Goal: Information Seeking & Learning: Learn about a topic

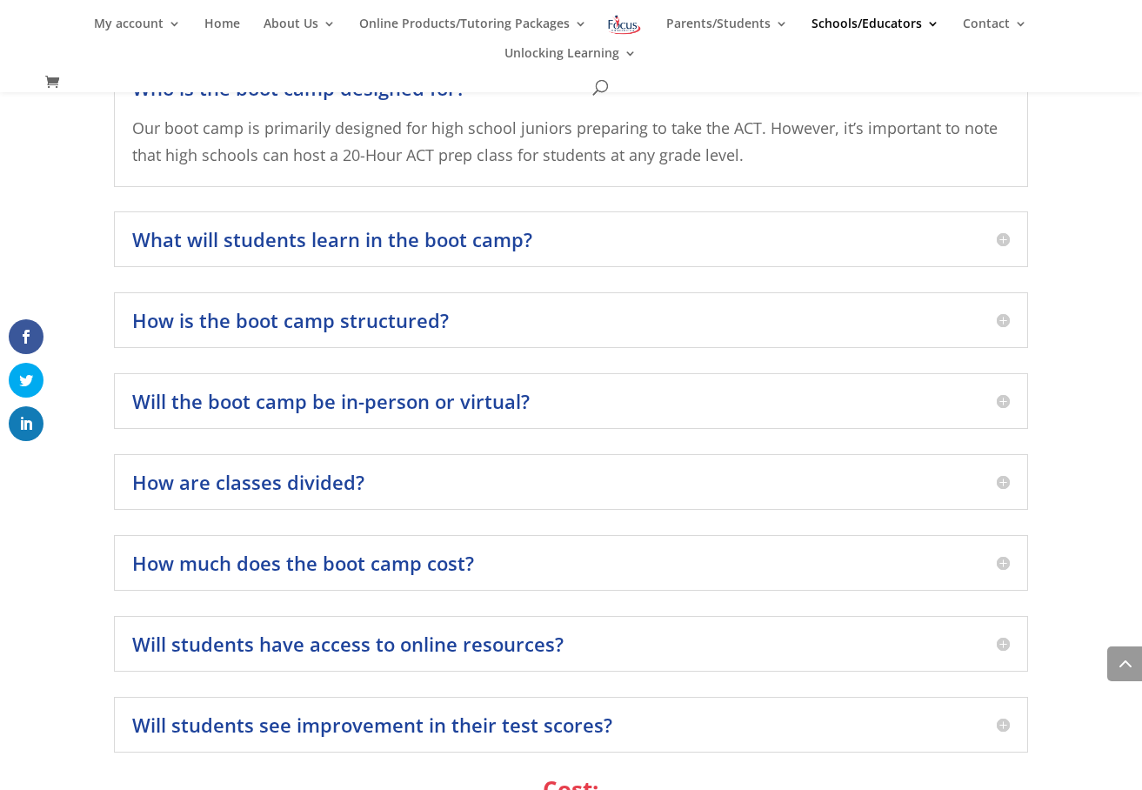
scroll to position [2043, 0]
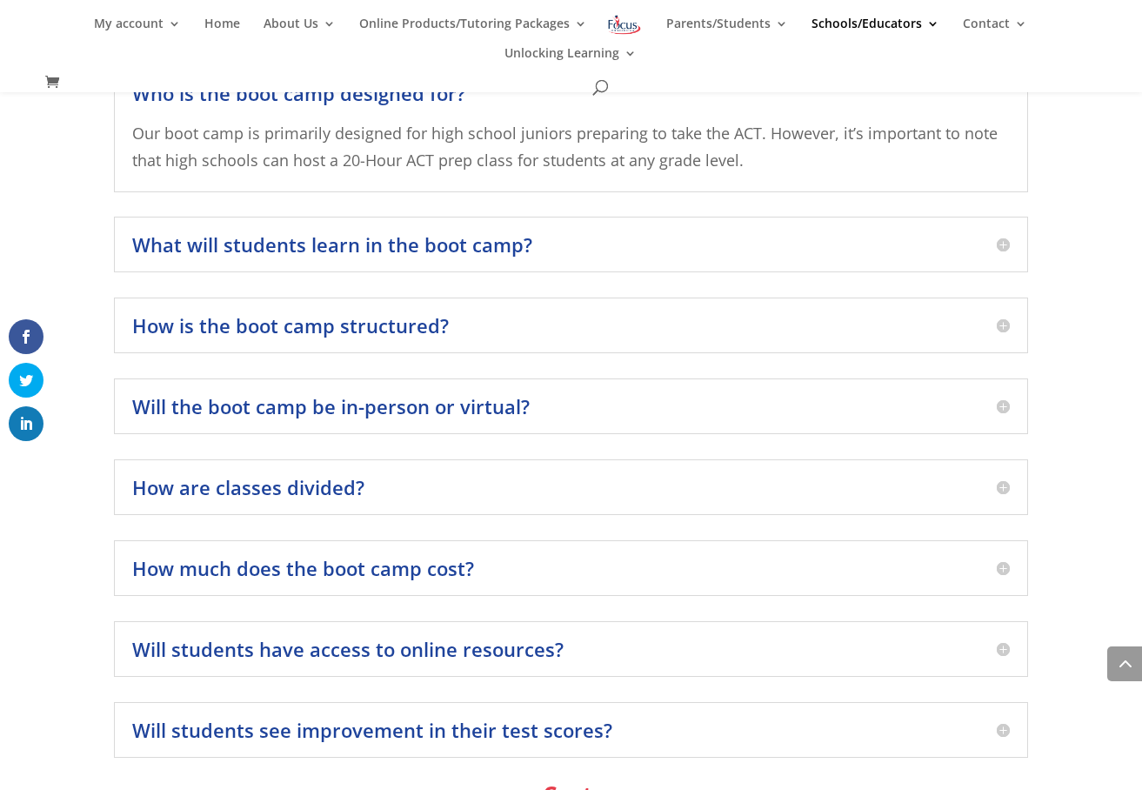
click at [1000, 397] on h5 "Will the boot camp be in-person or virtual?" at bounding box center [570, 406] width 877 height 19
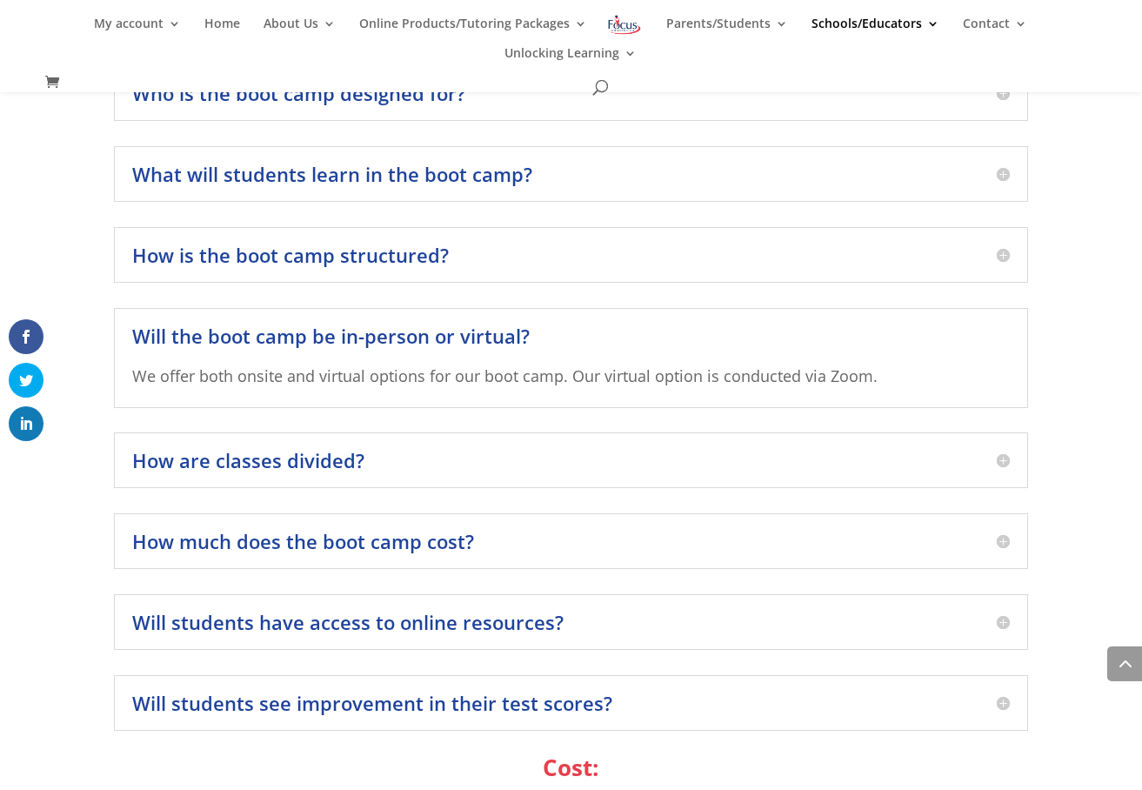
click at [1007, 308] on div "Will the boot camp be in-person or virtual? We offer both onsite and virtual op…" at bounding box center [570, 358] width 913 height 100
click at [1007, 326] on h5 "Will the boot camp be in-person or virtual?" at bounding box center [570, 335] width 877 height 19
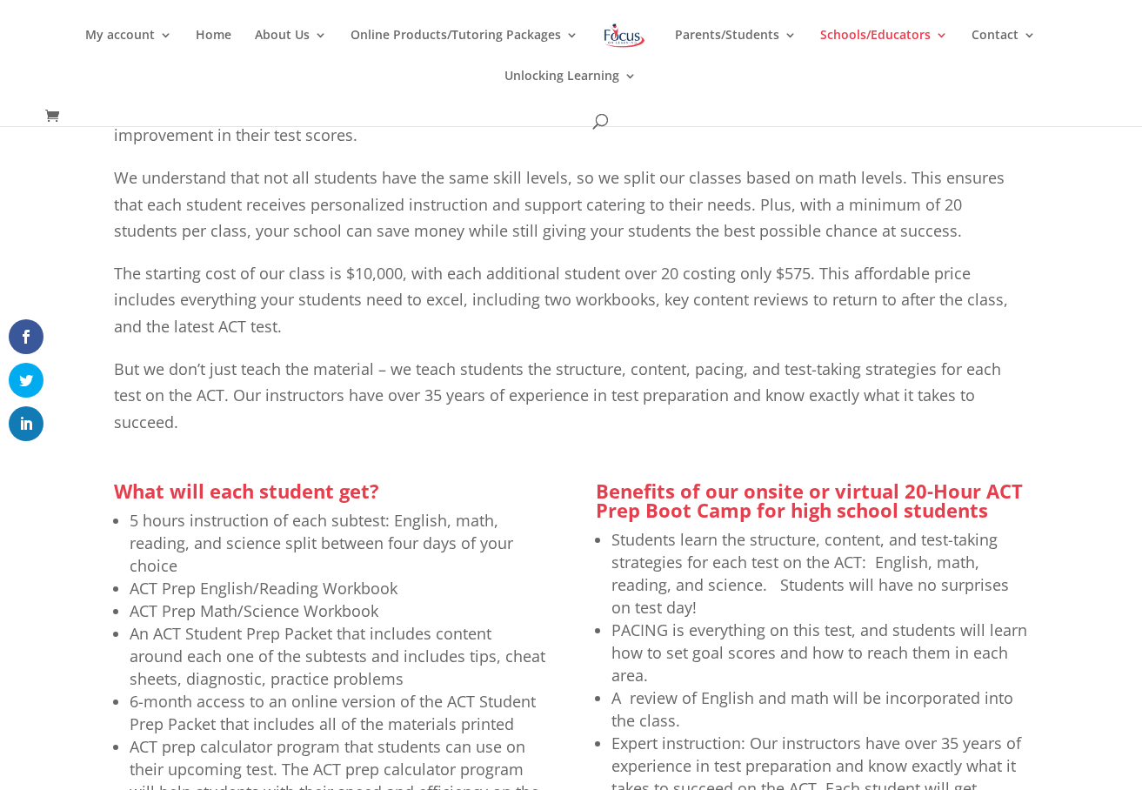
scroll to position [0, 0]
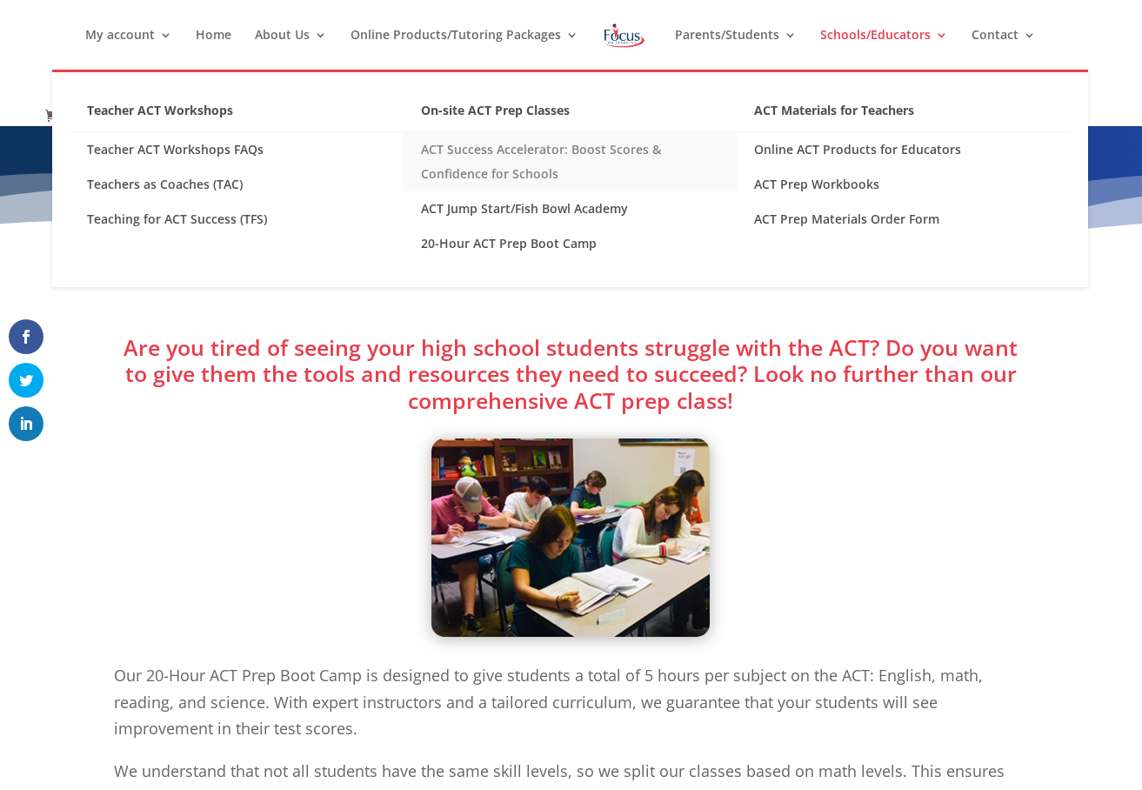
click at [572, 157] on link "ACT Success Accelerator: Boost Scores & Confidence for Schools" at bounding box center [571, 161] width 334 height 59
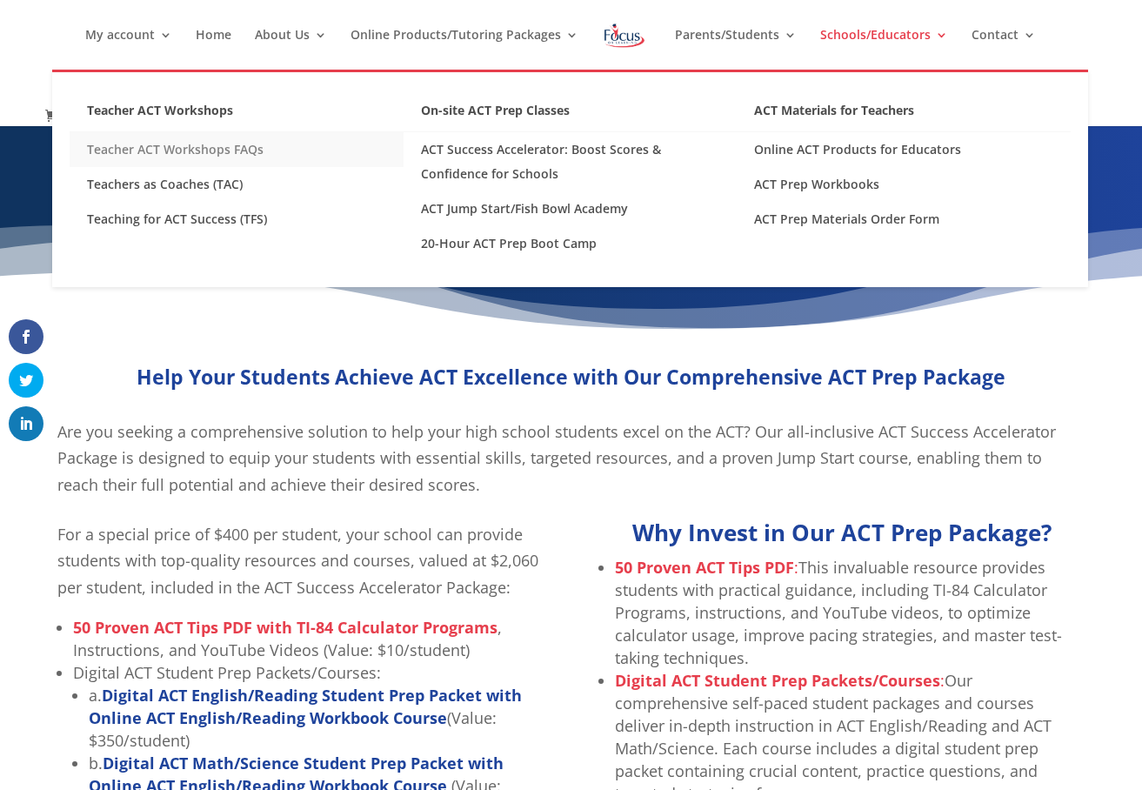
scroll to position [2, 0]
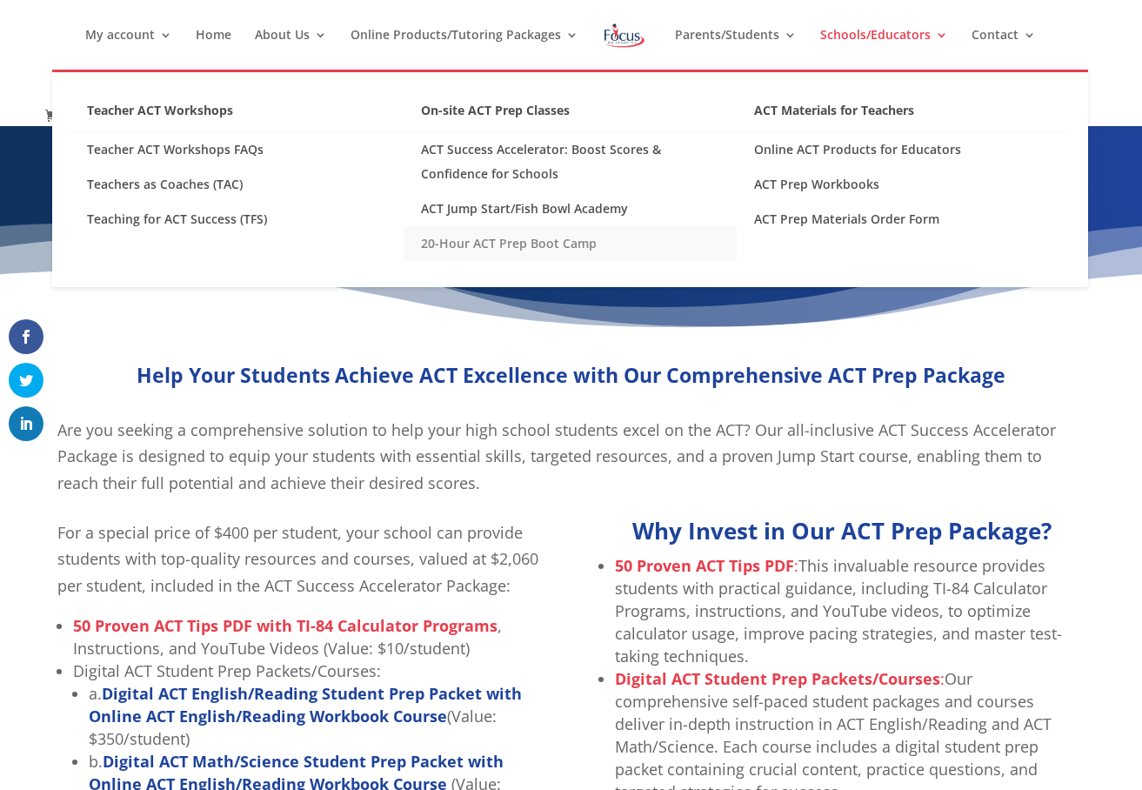
click at [545, 251] on link "20-Hour ACT Prep Boot Camp" at bounding box center [571, 243] width 334 height 35
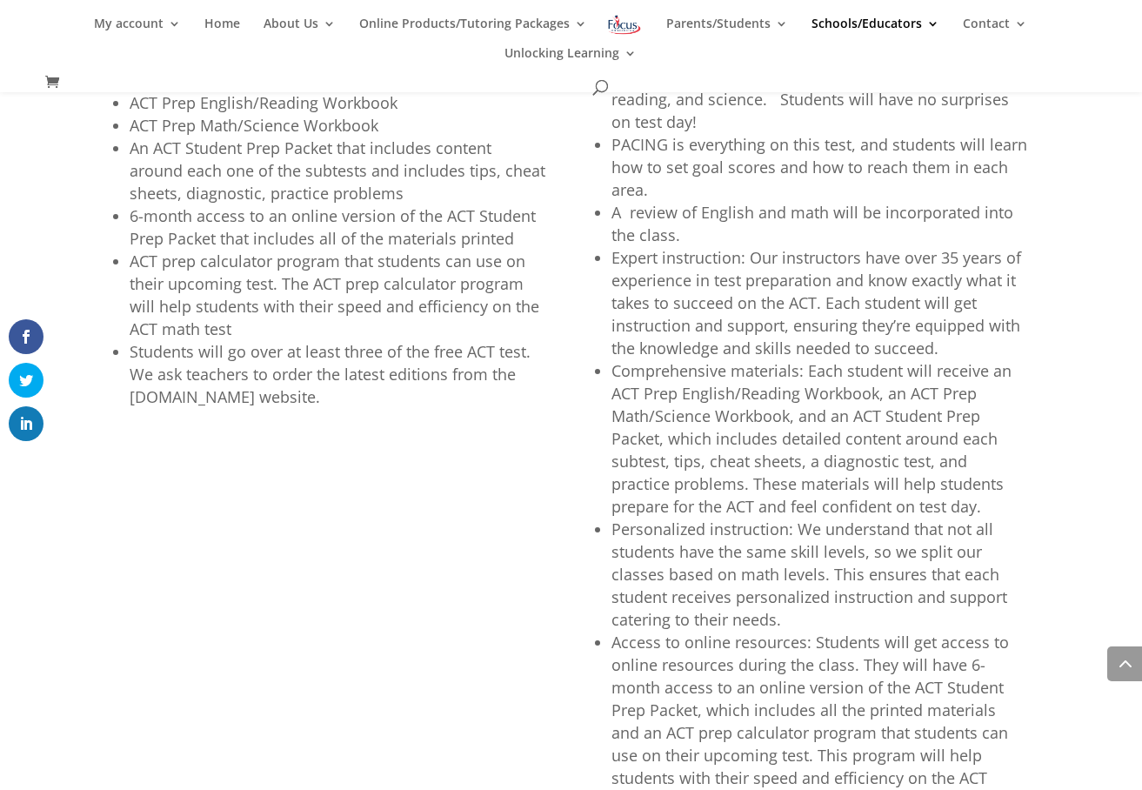
scroll to position [1020, 0]
